Goal: Contribute content: Add original content to the website for others to see

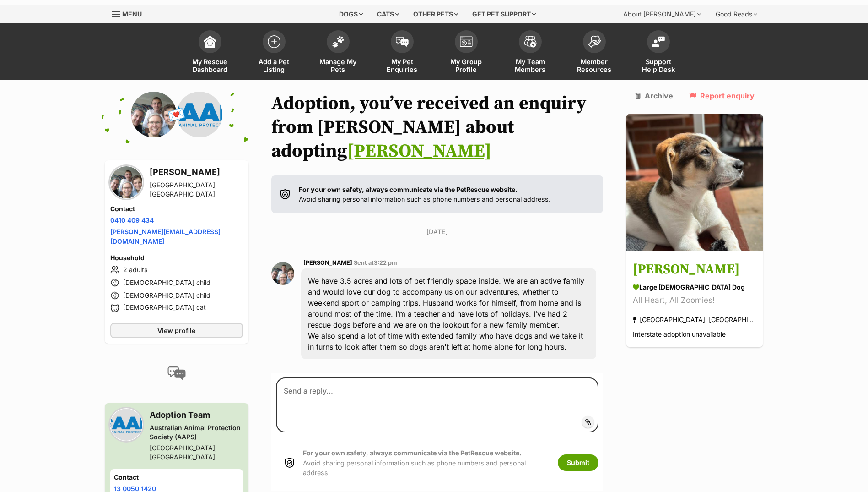
scroll to position [62, 0]
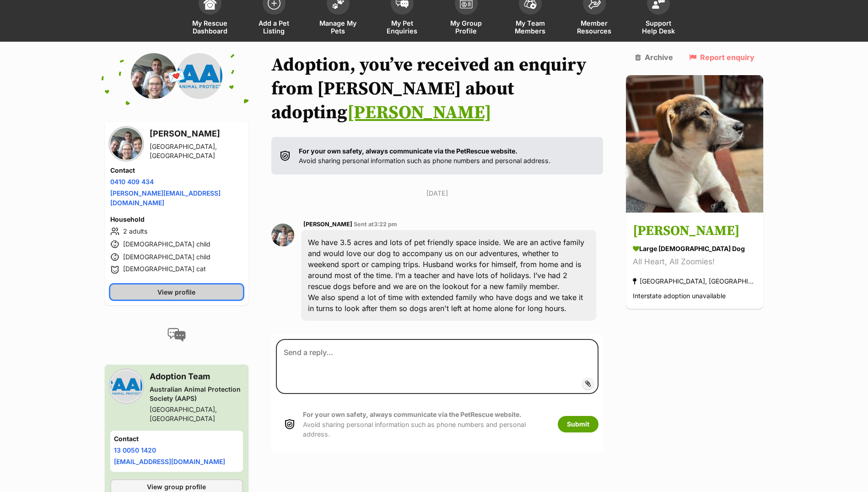
click at [171, 287] on span "View profile" at bounding box center [176, 292] width 38 height 10
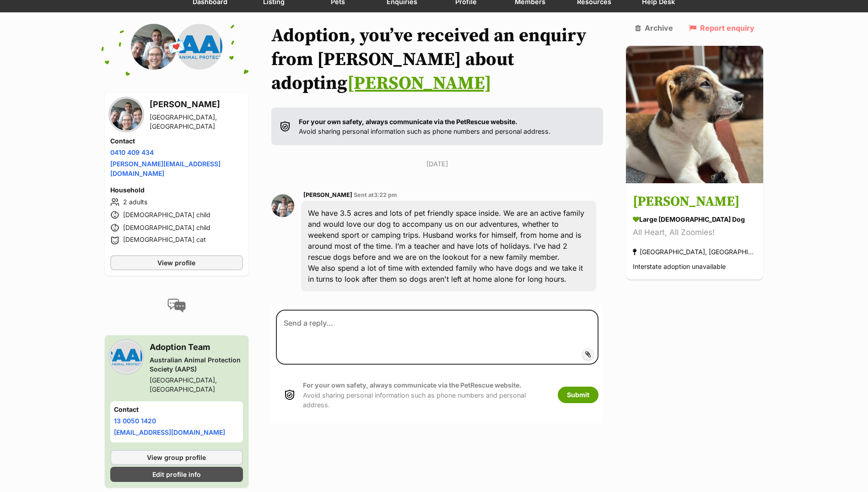
scroll to position [0, 0]
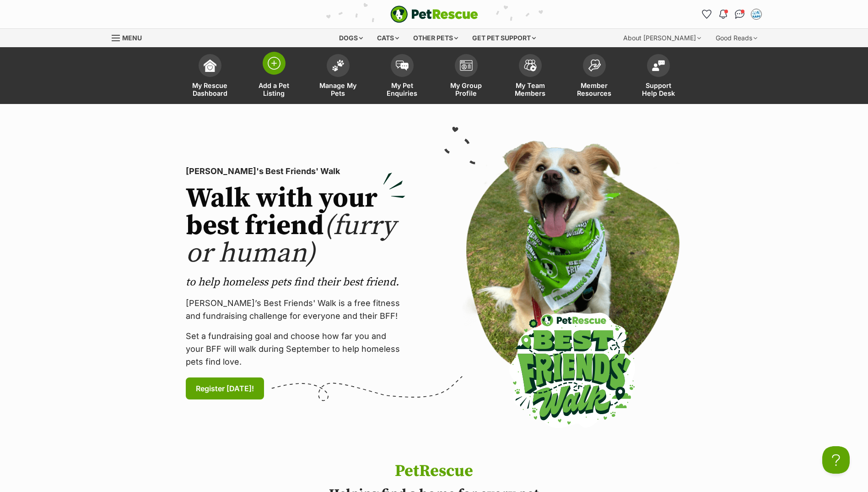
click at [274, 70] on span at bounding box center [274, 63] width 23 height 23
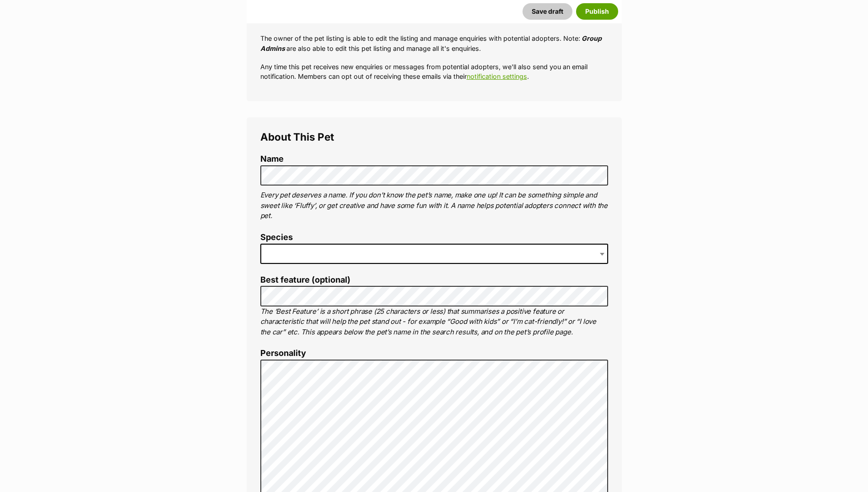
click at [297, 251] on span at bounding box center [434, 254] width 348 height 20
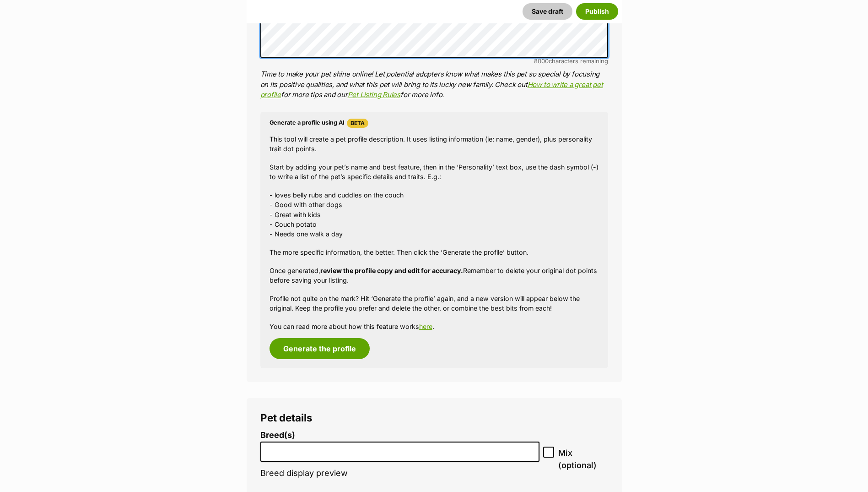
scroll to position [732, 0]
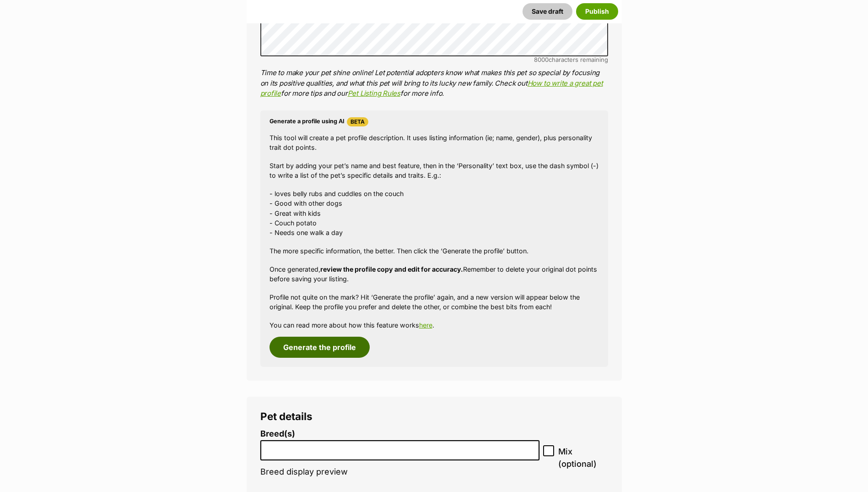
click at [306, 349] on button "Generate the profile" at bounding box center [320, 346] width 100 height 21
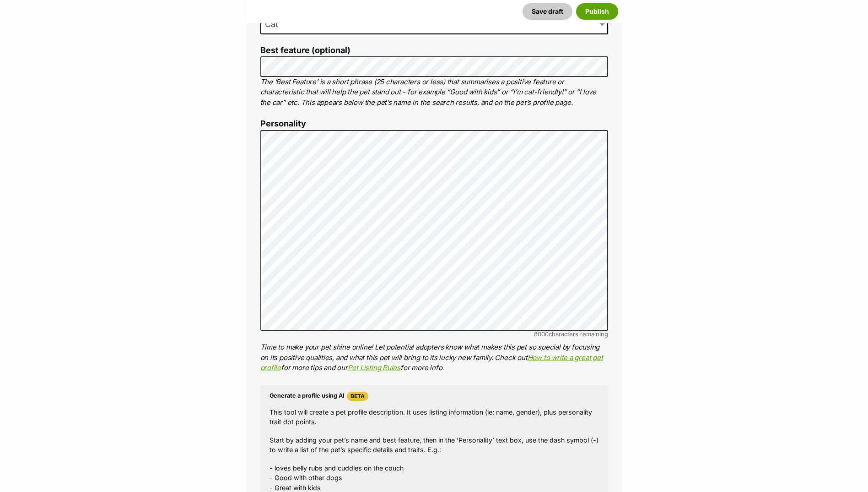
scroll to position [443, 0]
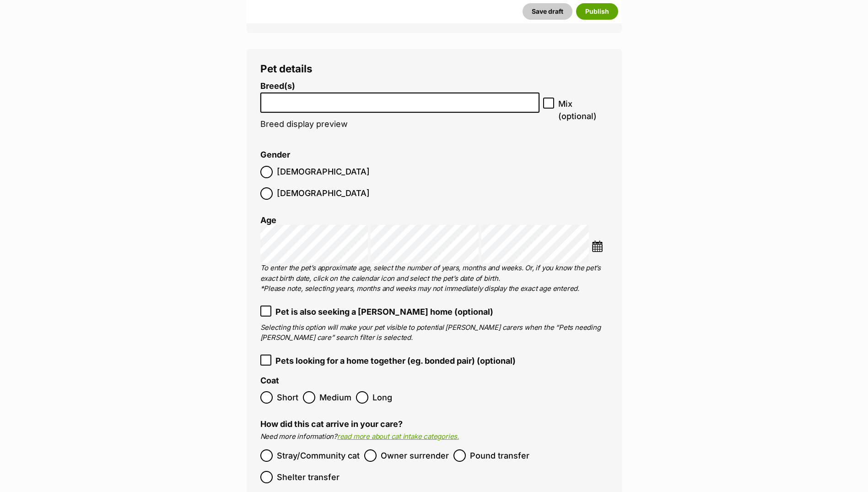
scroll to position [1084, 0]
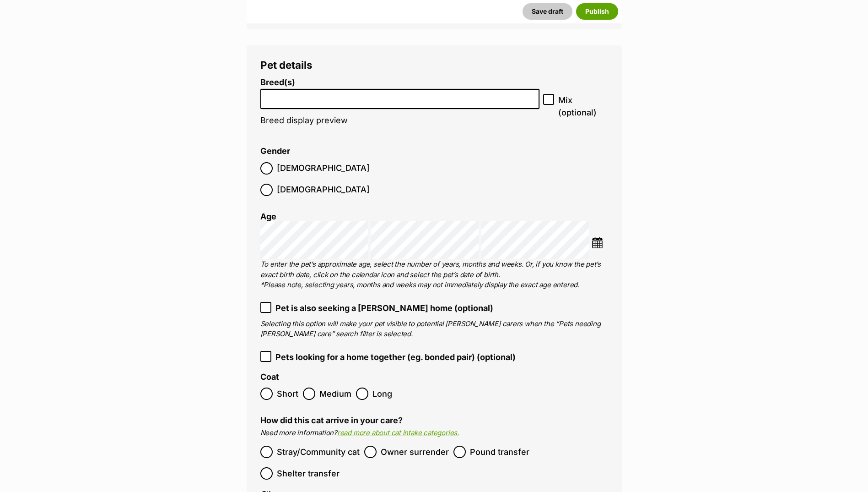
click at [395, 103] on li at bounding box center [400, 99] width 273 height 19
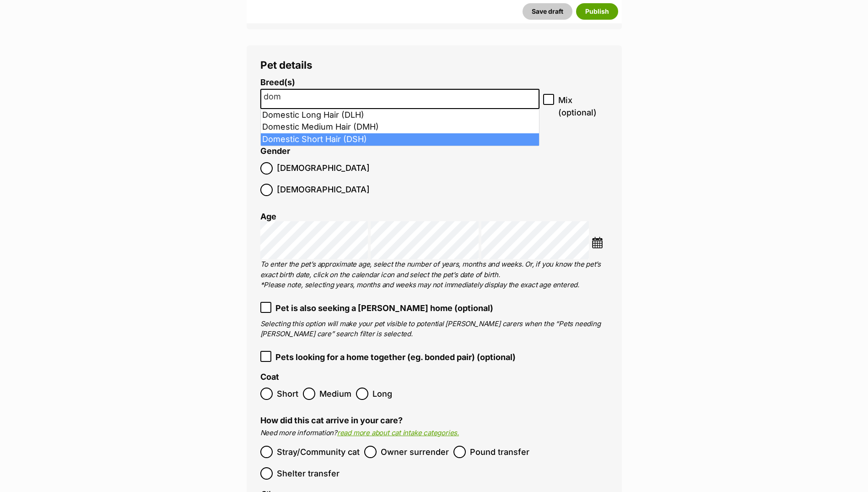
type input "dom"
select select "252102"
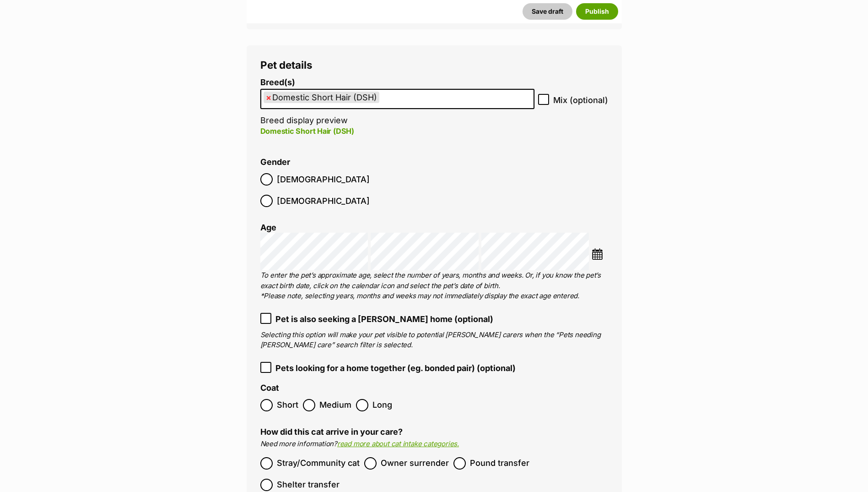
click at [276, 174] on label "Male" at bounding box center [314, 179] width 109 height 12
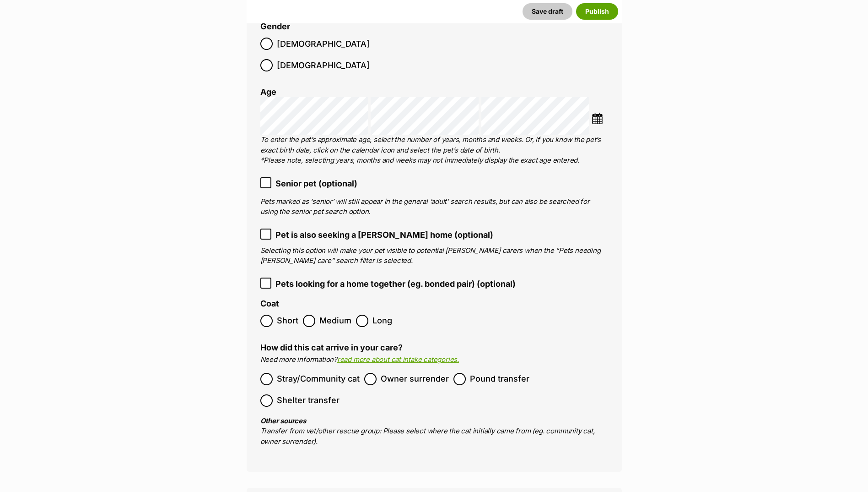
scroll to position [1312, 0]
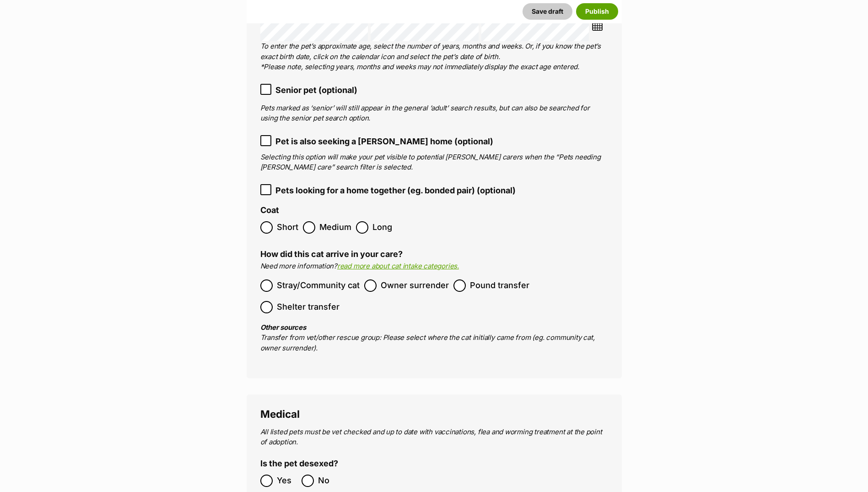
click at [274, 221] on label "Short" at bounding box center [279, 227] width 38 height 12
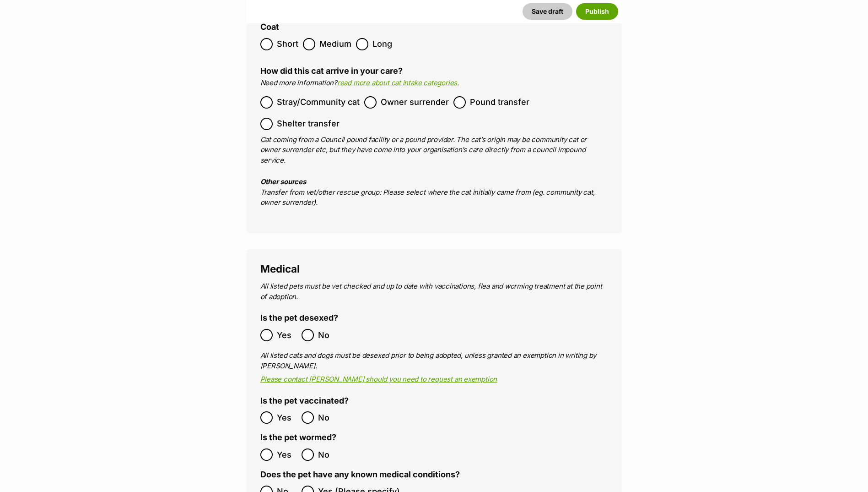
click at [282, 329] on span "Yes" at bounding box center [287, 335] width 20 height 12
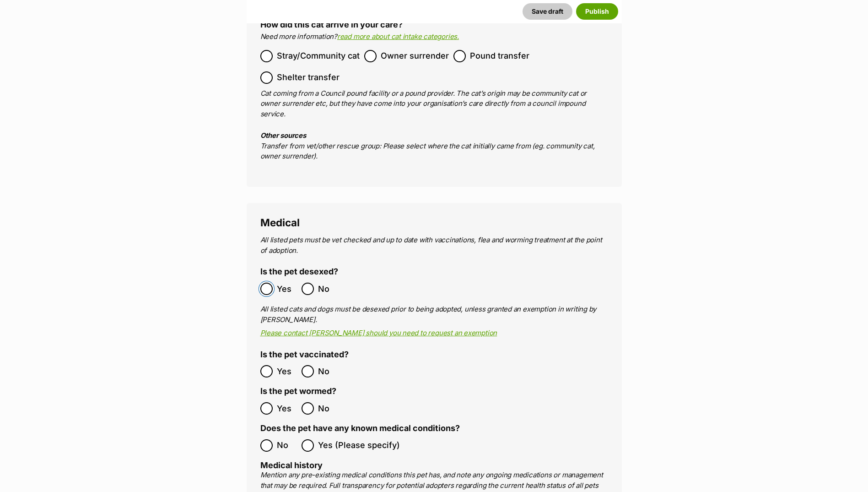
scroll to position [1770, 0]
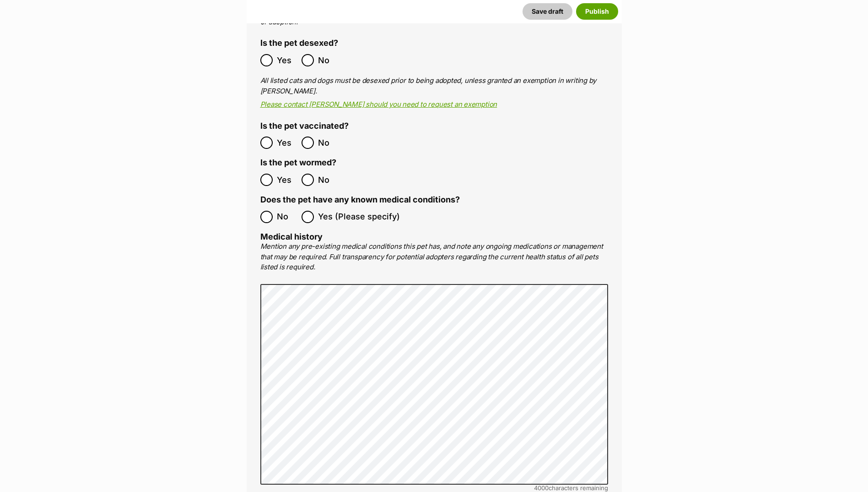
click at [277, 136] on span "Yes" at bounding box center [287, 142] width 20 height 12
drag, startPoint x: 282, startPoint y: 140, endPoint x: 280, endPoint y: 149, distance: 9.4
click at [282, 169] on ol "Yes No" at bounding box center [347, 180] width 174 height 22
click at [280, 173] on span "Yes" at bounding box center [287, 179] width 20 height 12
click at [272, 206] on ol "No Yes (Please specify)" at bounding box center [434, 217] width 348 height 22
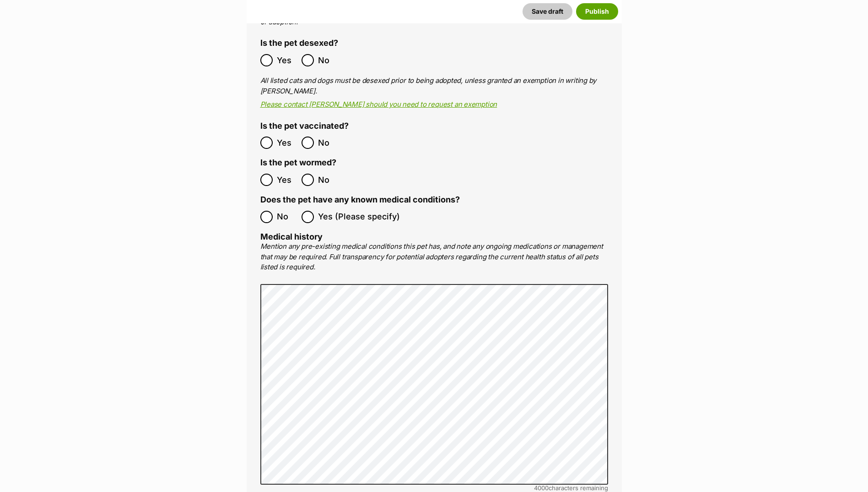
click at [274, 211] on label "No" at bounding box center [278, 217] width 37 height 12
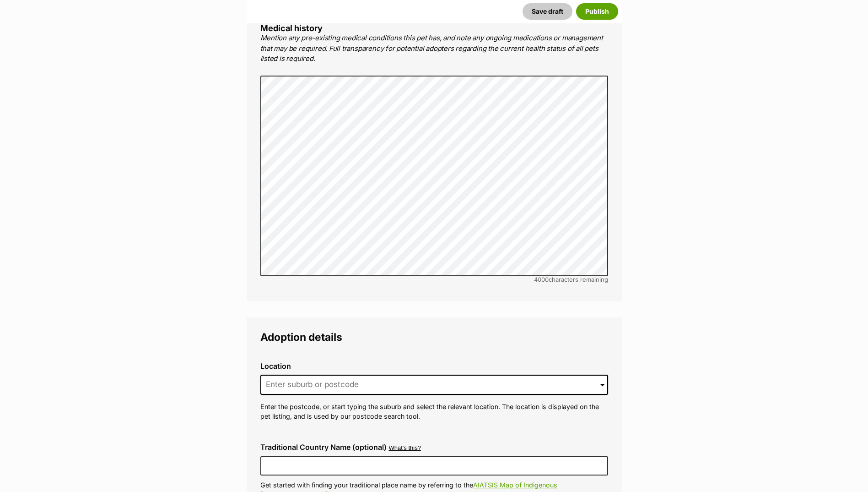
scroll to position [2136, 0]
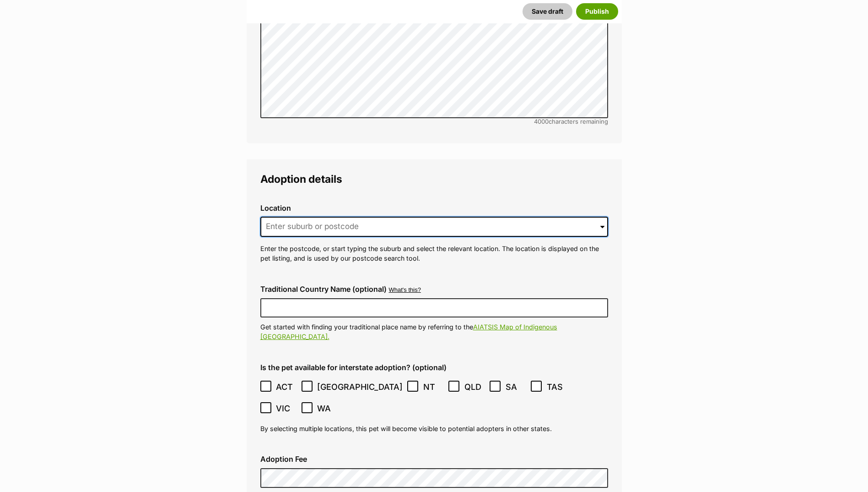
click at [315, 217] on input at bounding box center [434, 227] width 348 height 20
type input "l"
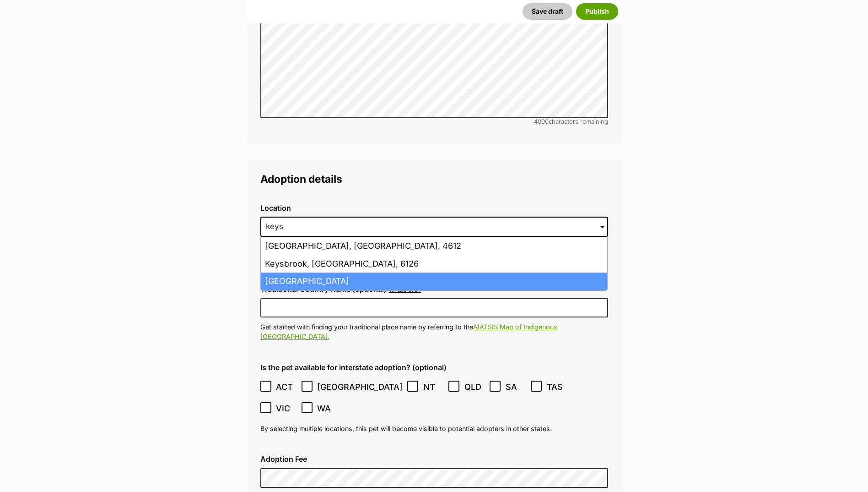
click at [286, 272] on li "Keysborough, Victoria, 3173" at bounding box center [434, 281] width 347 height 18
type input "Keysborough, Victoria, 3173"
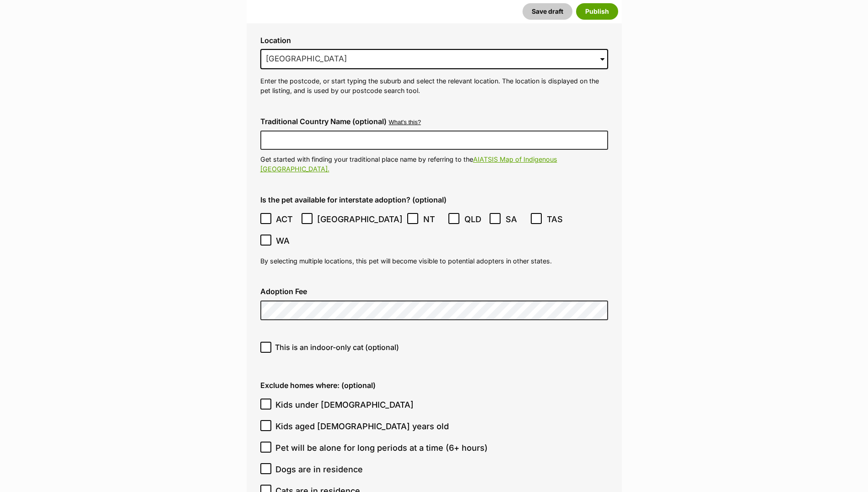
scroll to position [2320, 0]
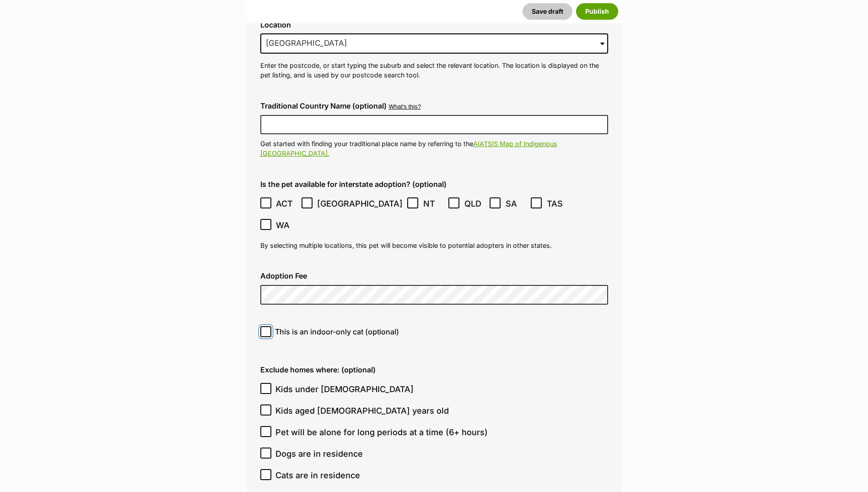
click at [265, 326] on input "This is an indoor-only cat (optional)" at bounding box center [265, 331] width 11 height 11
checkbox input "true"
click at [265, 450] on icon at bounding box center [266, 453] width 6 height 6
click at [265, 447] on input "Dogs are in residence" at bounding box center [265, 452] width 11 height 11
checkbox input "true"
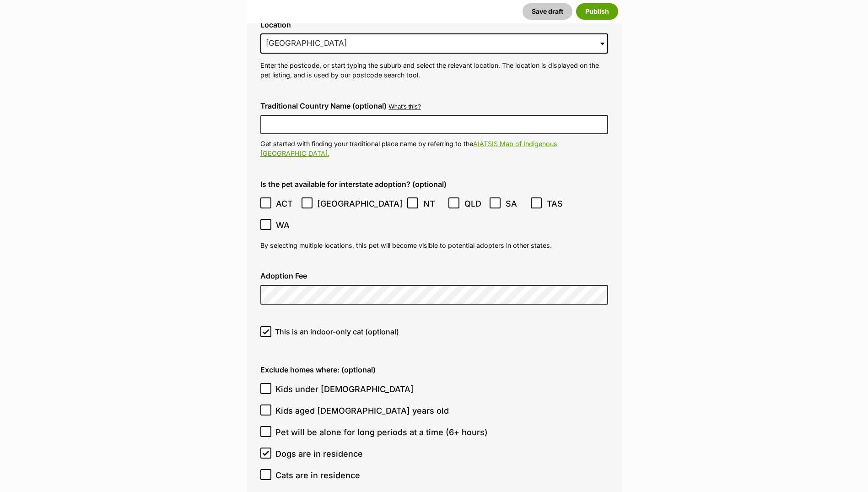
click at [266, 471] on icon at bounding box center [266, 474] width 6 height 6
click at [266, 469] on input "Cats are in residence" at bounding box center [265, 474] width 11 height 11
checkbox input "true"
click at [267, 385] on icon at bounding box center [266, 388] width 6 height 6
click at [267, 383] on input "Kids under 5 years old" at bounding box center [265, 388] width 11 height 11
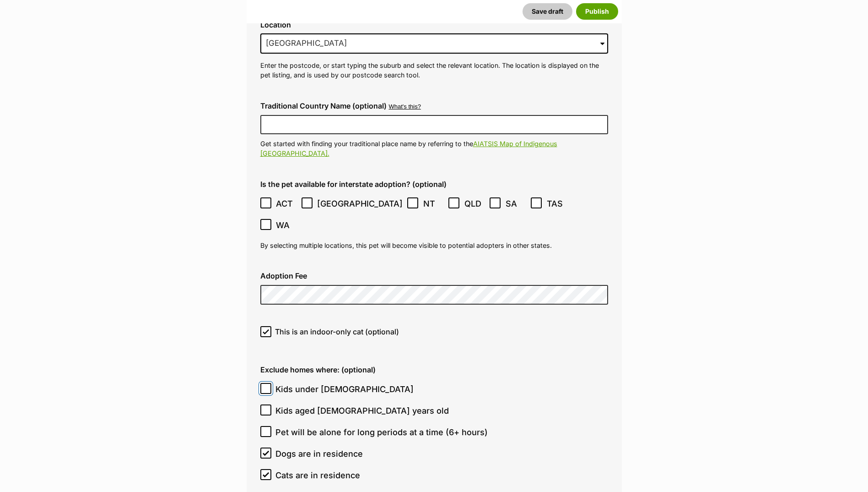
checkbox input "true"
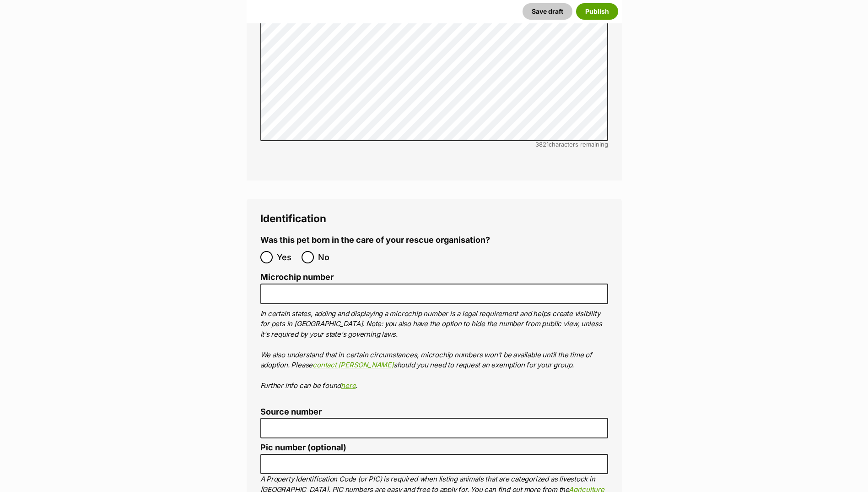
scroll to position [3006, 0]
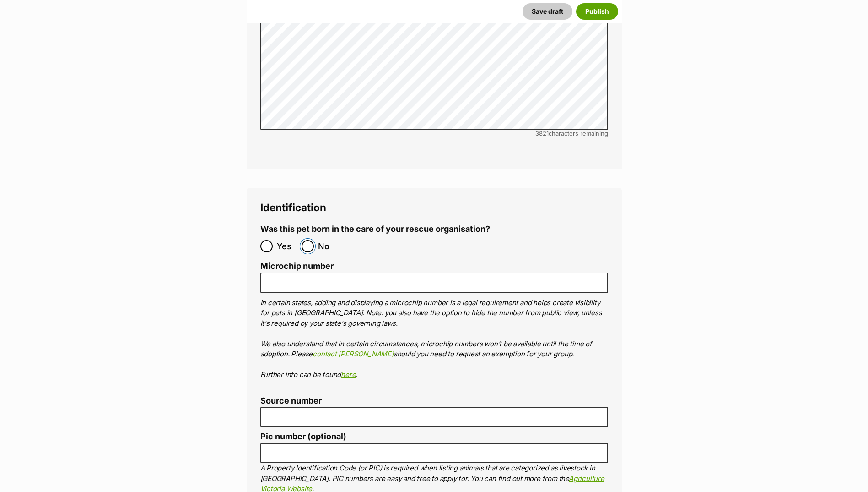
click at [311, 240] on input "No" at bounding box center [308, 246] width 12 height 12
radio input "true"
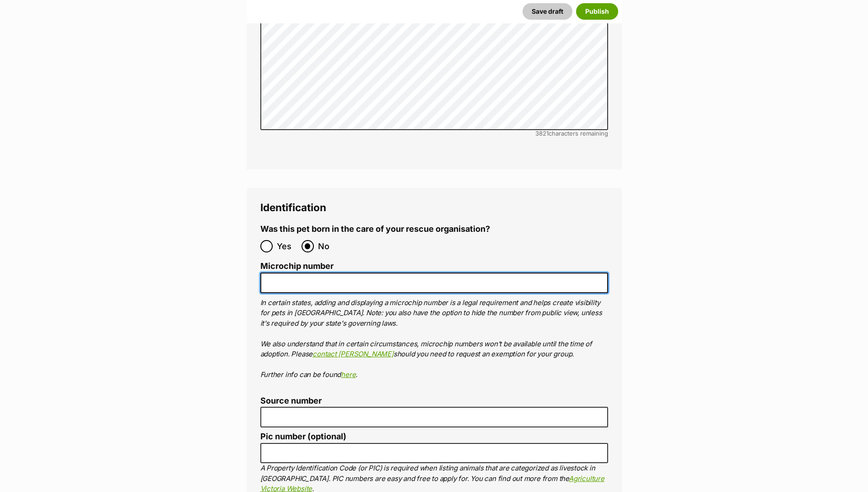
click at [303, 272] on input "Microchip number" at bounding box center [434, 282] width 348 height 21
paste input "900215002442621"
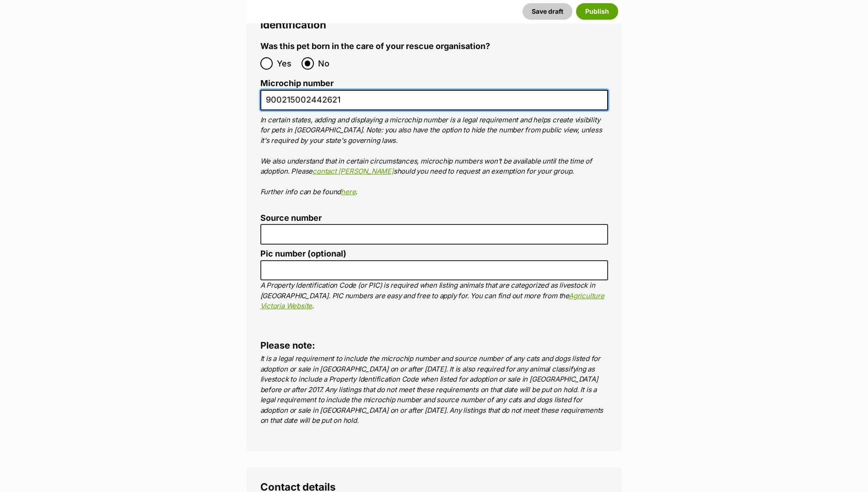
scroll to position [3189, 0]
type input "900215002442621"
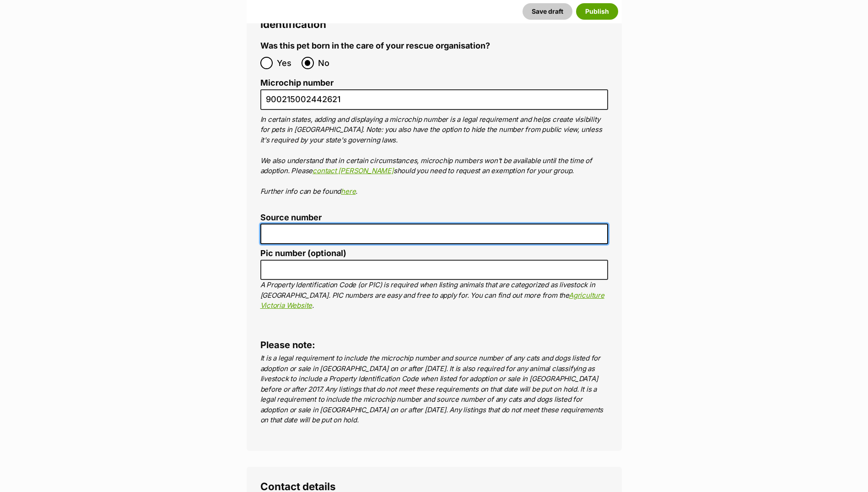
drag, startPoint x: 283, startPoint y: 170, endPoint x: 285, endPoint y: 178, distance: 7.5
click at [283, 223] on input "Source number" at bounding box center [434, 233] width 348 height 21
type input "Br100702"
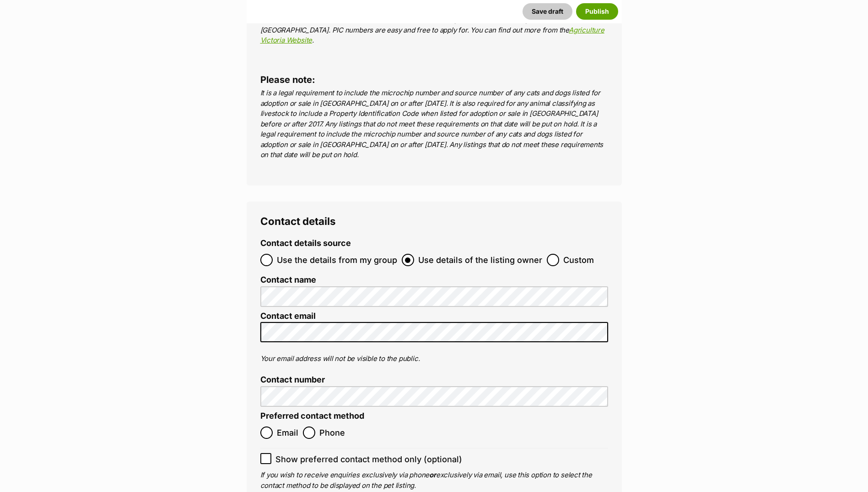
scroll to position [3464, 0]
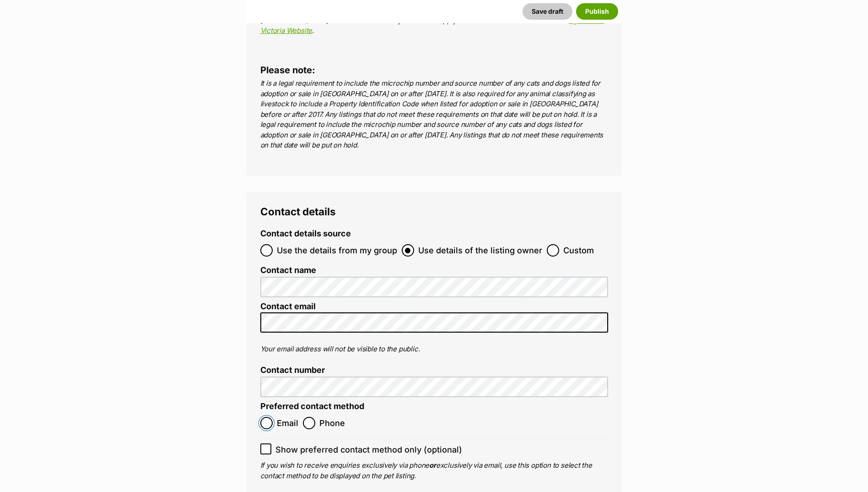
click at [269, 417] on input "Email" at bounding box center [266, 423] width 12 height 12
radio input "true"
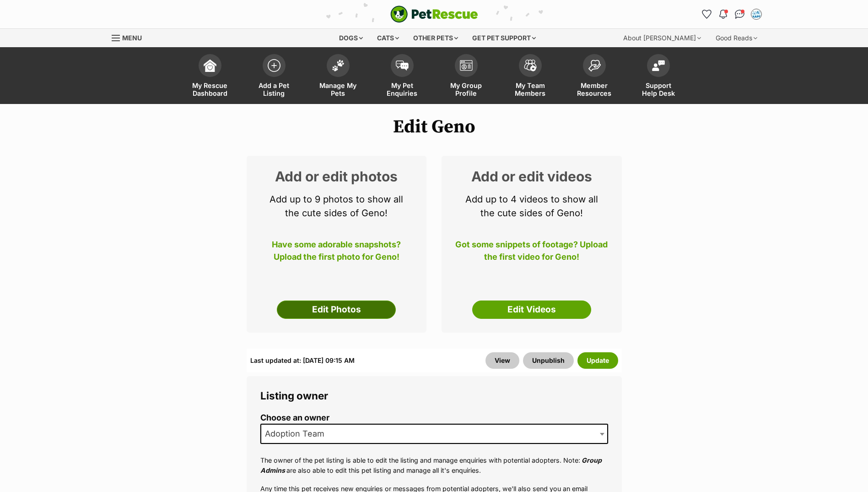
click at [356, 305] on link "Edit Photos" at bounding box center [336, 309] width 119 height 18
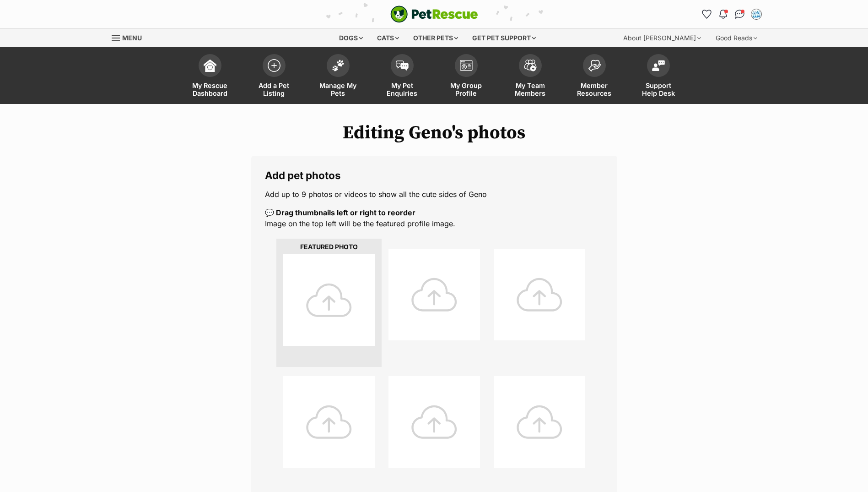
click at [321, 296] on div at bounding box center [329, 300] width 92 height 92
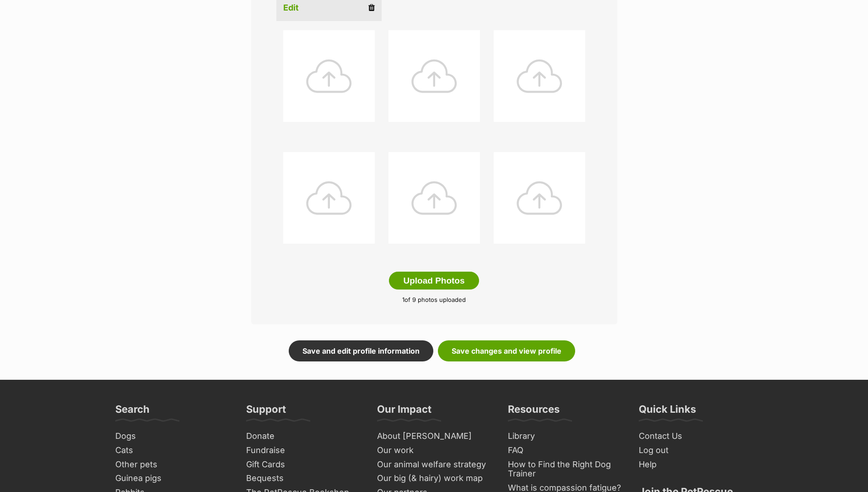
scroll to position [366, 0]
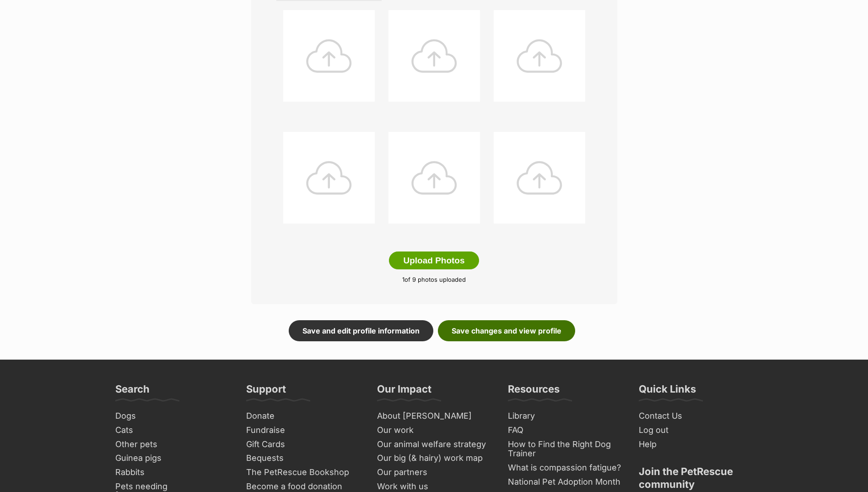
click at [502, 326] on link "Save changes and view profile" at bounding box center [506, 330] width 137 height 21
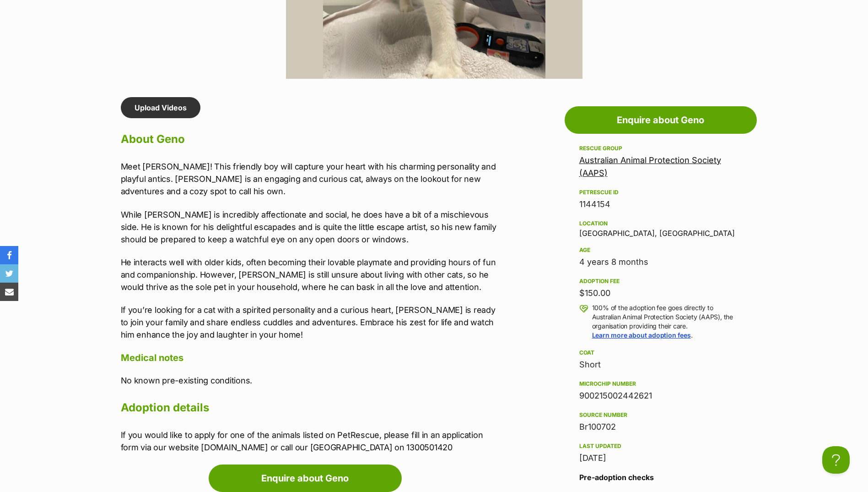
scroll to position [732, 0]
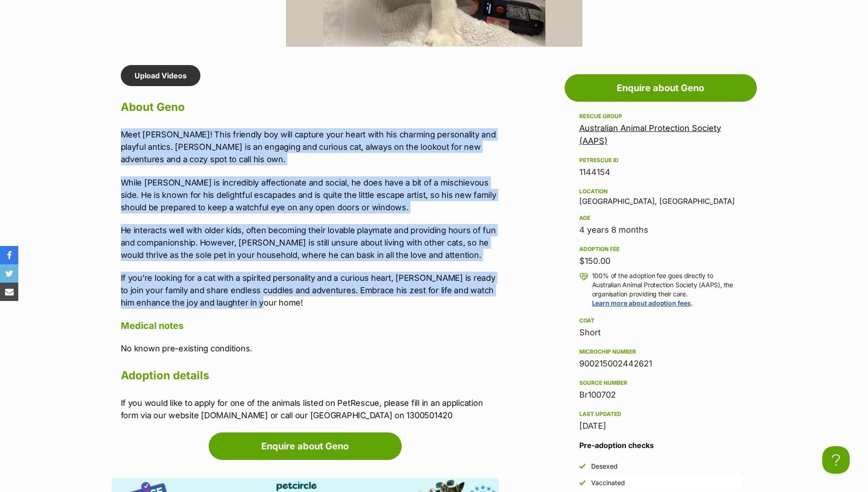
drag, startPoint x: 119, startPoint y: 133, endPoint x: 255, endPoint y: 301, distance: 215.8
click at [255, 301] on div "Upload Videos About Geno Meet Geno! This friendly boy will capture your heart w…" at bounding box center [305, 243] width 387 height 356
drag, startPoint x: 255, startPoint y: 301, endPoint x: 212, endPoint y: 252, distance: 65.2
copy div "Meet Geno! This friendly boy will capture your heart with his charming personal…"
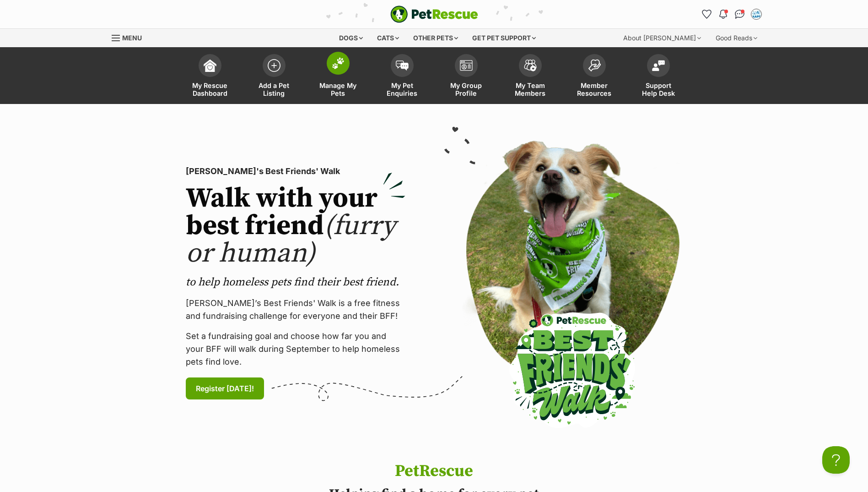
click at [325, 72] on link "Manage My Pets" at bounding box center [338, 76] width 64 height 54
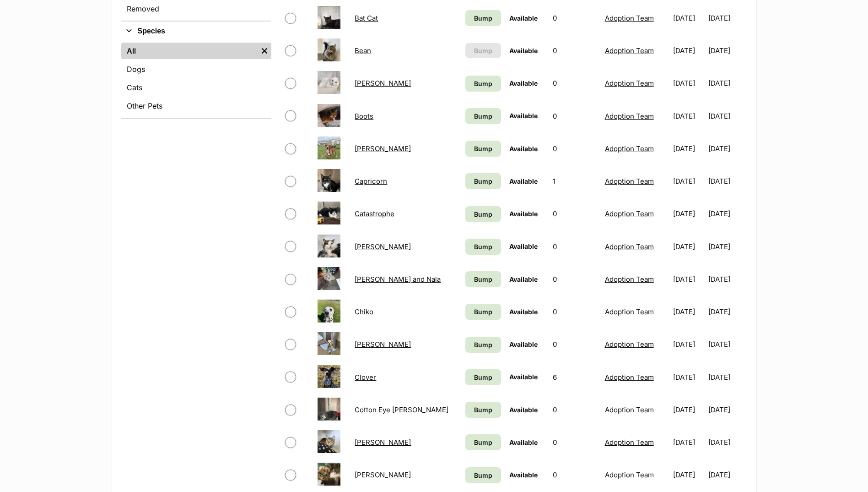
scroll to position [92, 0]
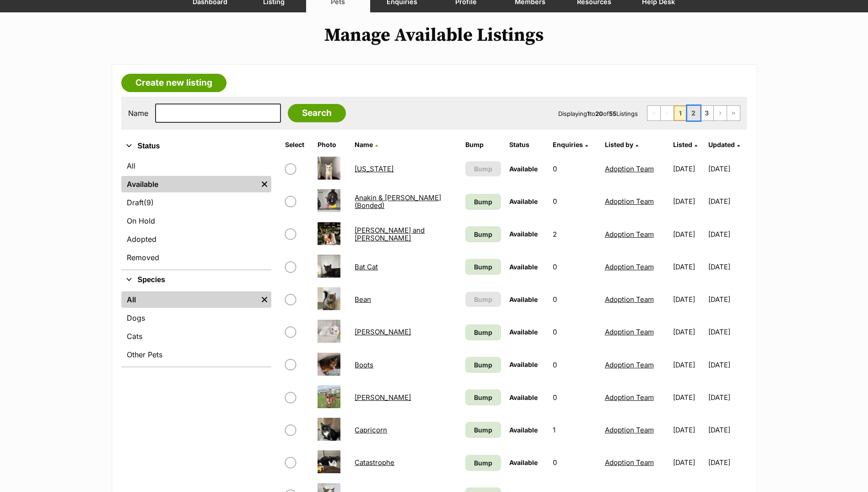
click at [690, 114] on link "2" at bounding box center [694, 113] width 13 height 15
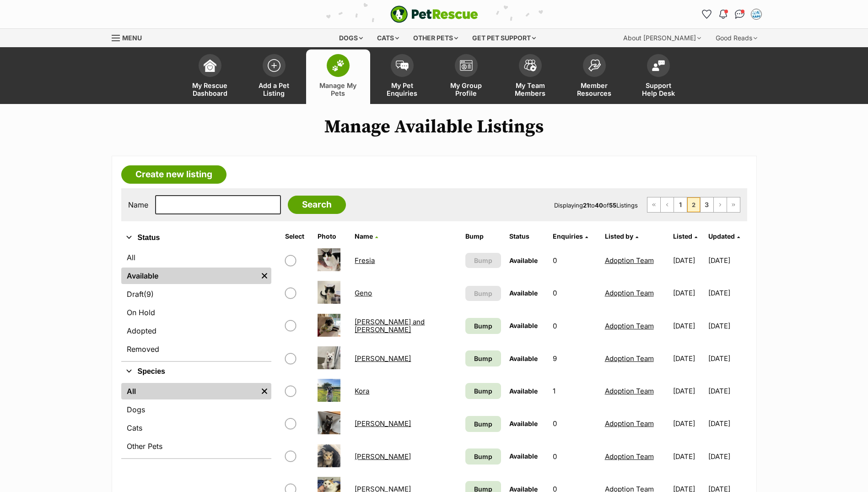
click at [360, 294] on link "Geno" at bounding box center [363, 292] width 17 height 9
